Goal: Transaction & Acquisition: Purchase product/service

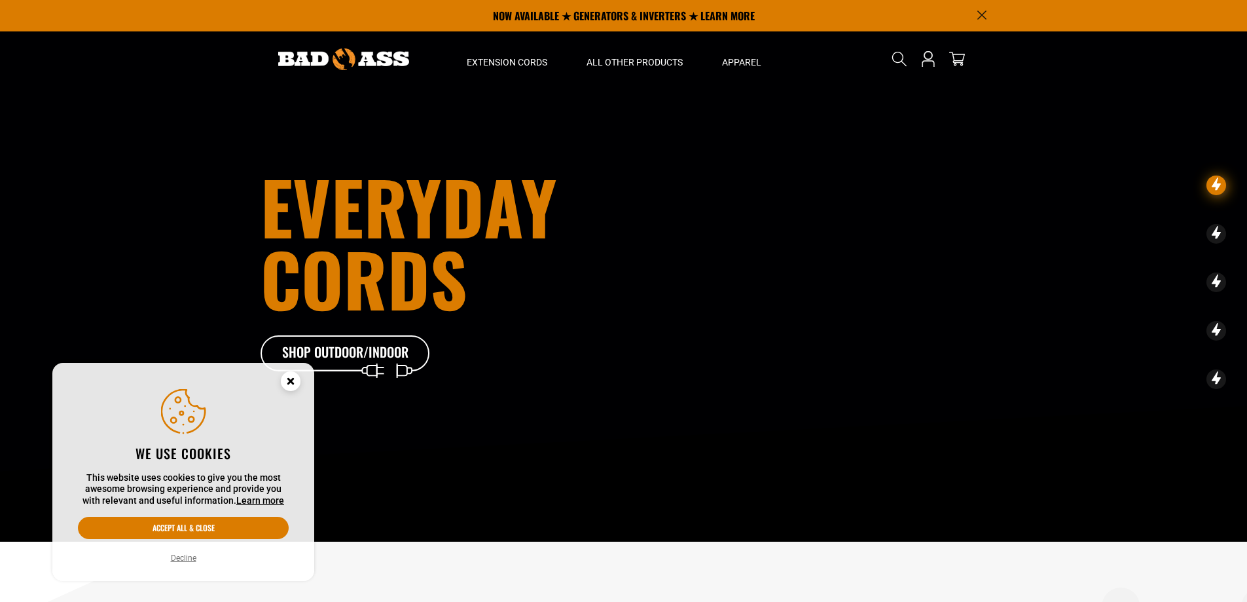
click at [293, 379] on icon "Cookie Consent" at bounding box center [290, 380] width 5 height 5
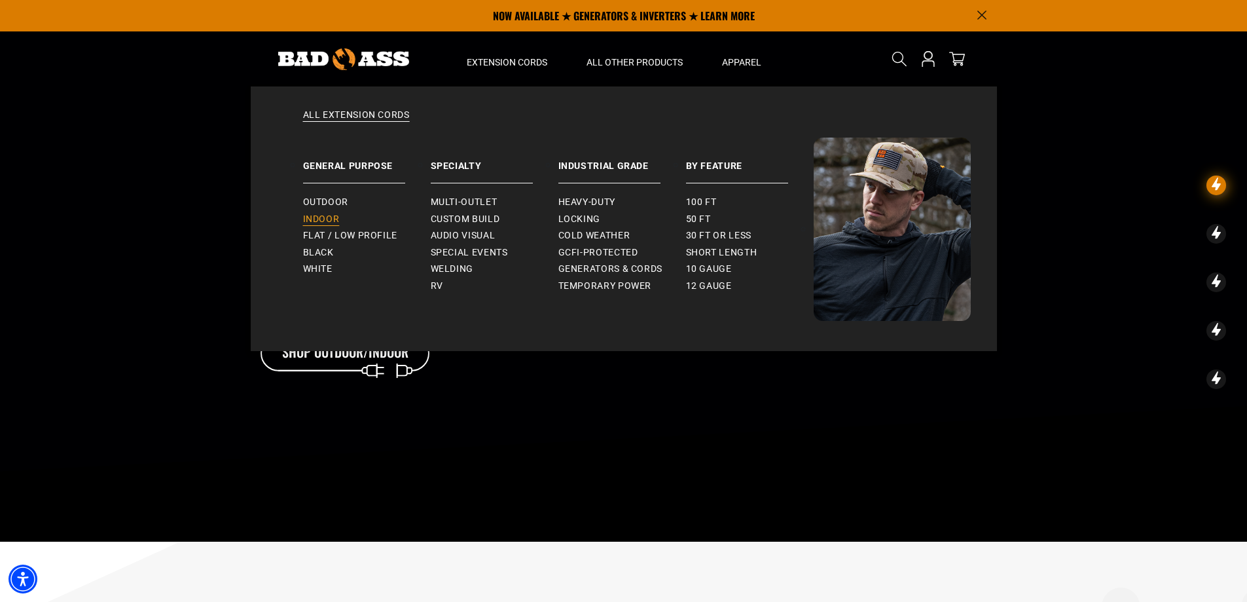
click at [333, 219] on span "Indoor" at bounding box center [321, 219] width 37 height 12
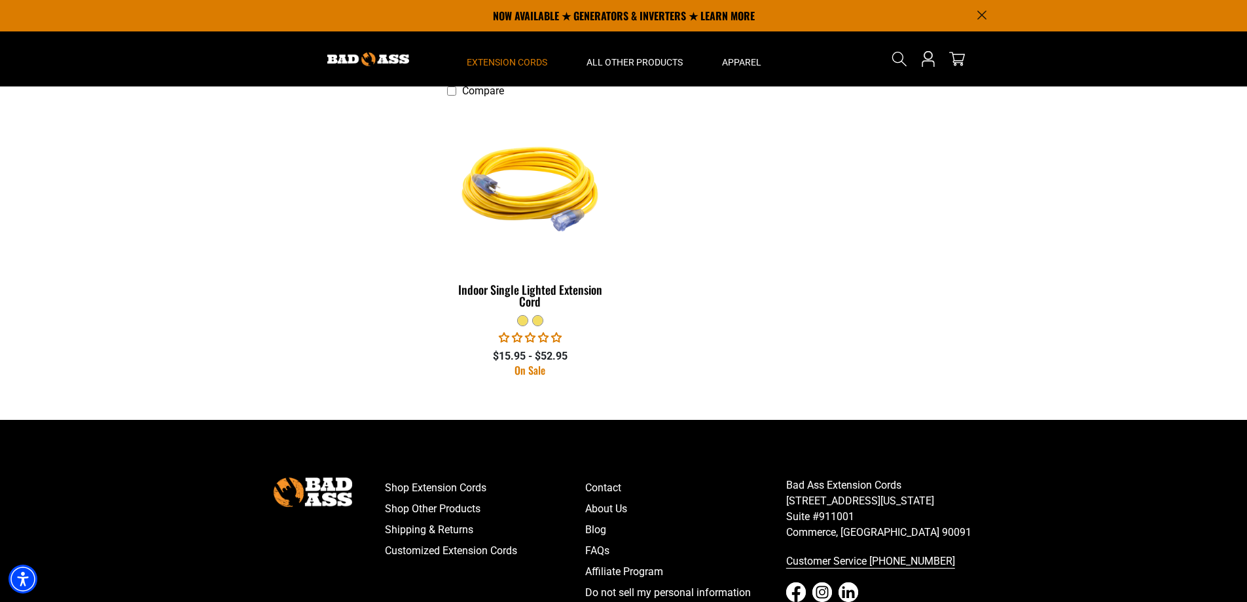
scroll to position [131, 0]
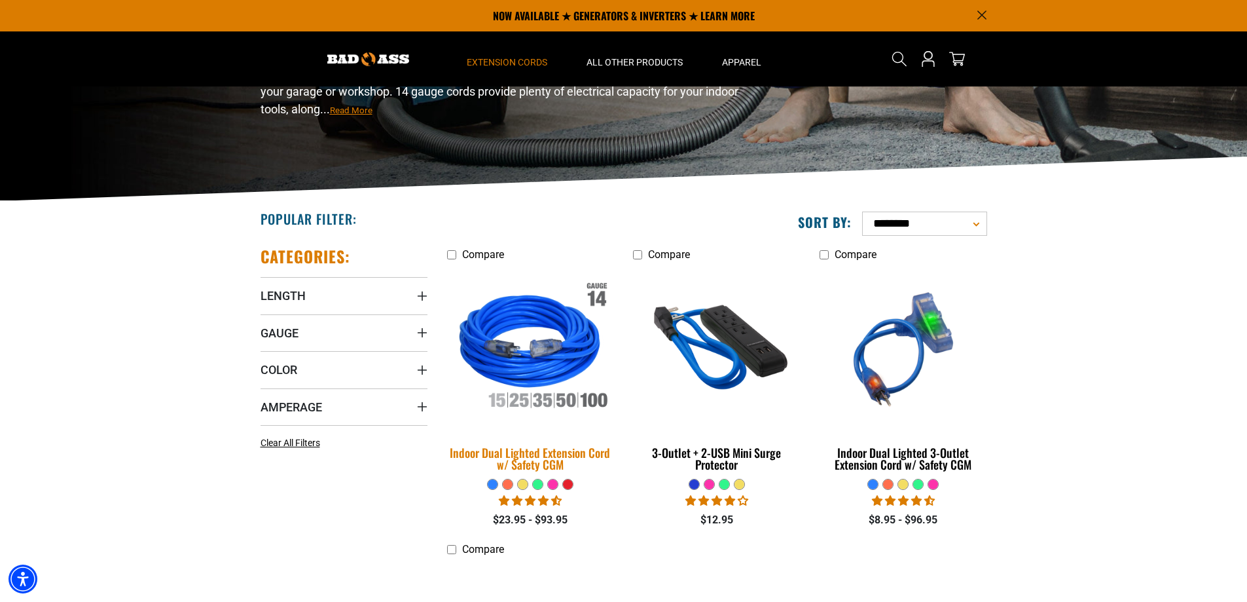
click at [541, 367] on img at bounding box center [530, 349] width 183 height 168
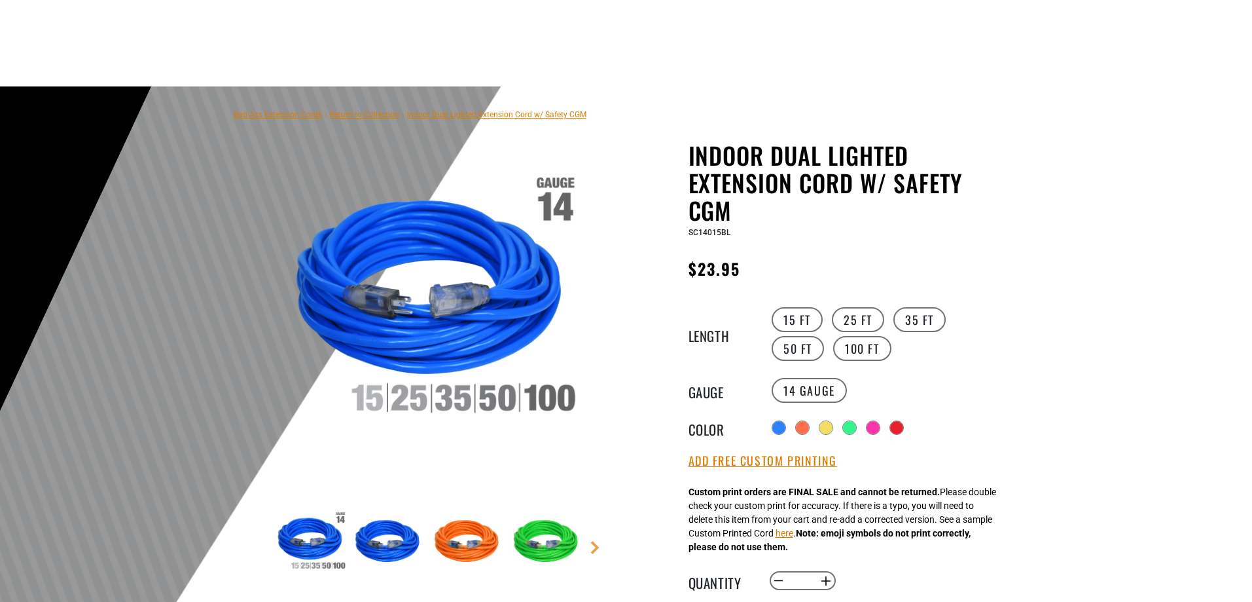
scroll to position [131, 0]
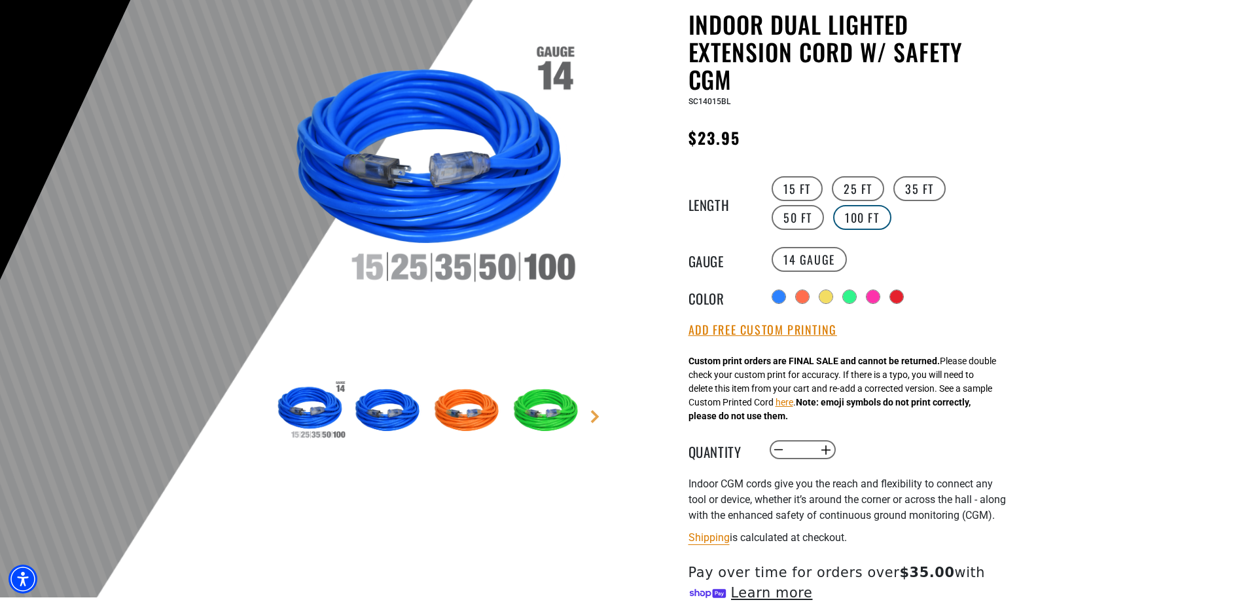
click at [833, 226] on label "100 FT" at bounding box center [862, 217] width 58 height 25
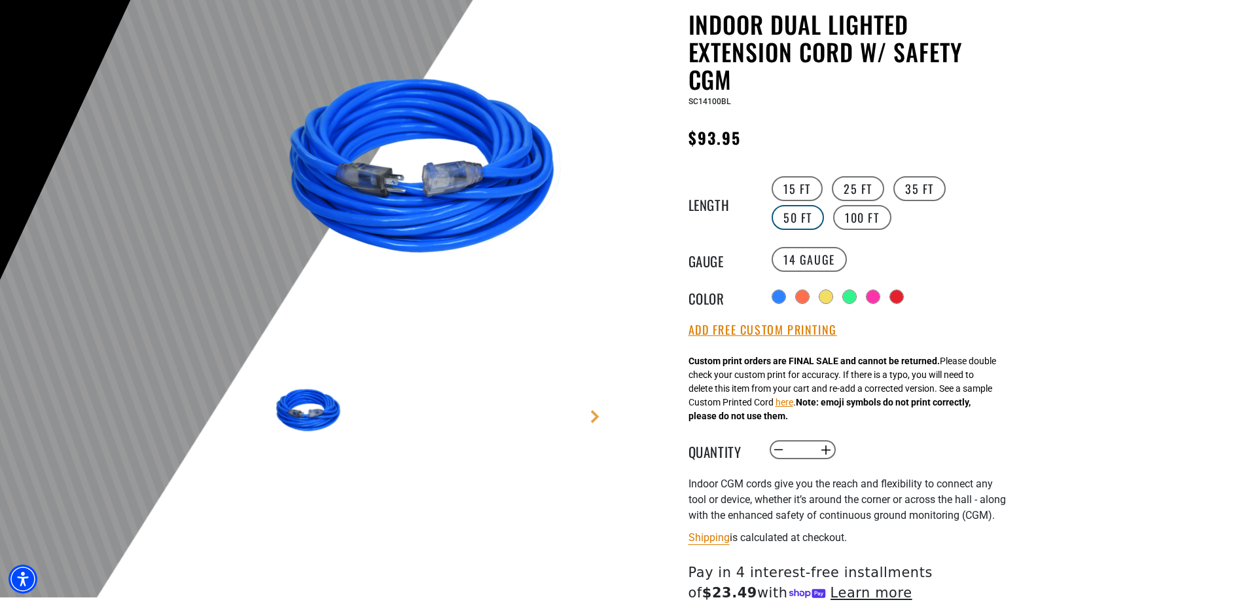
click at [791, 223] on label "50 FT" at bounding box center [798, 217] width 52 height 25
